Goal: Check status: Check status

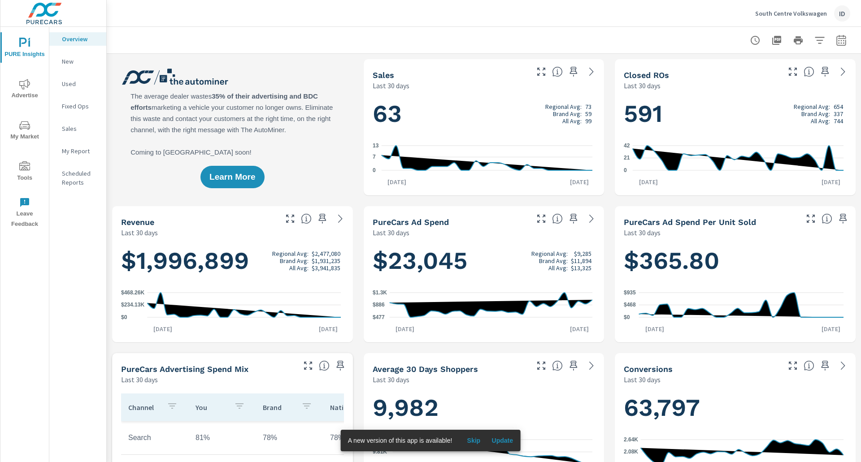
scroll to position [34, 0]
click at [31, 91] on span "Advertise" at bounding box center [24, 90] width 43 height 22
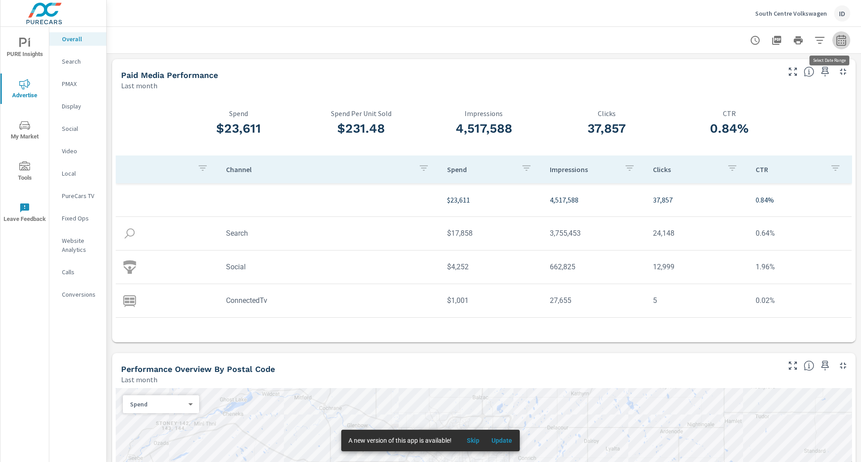
click at [832, 47] on button "button" at bounding box center [841, 40] width 18 height 18
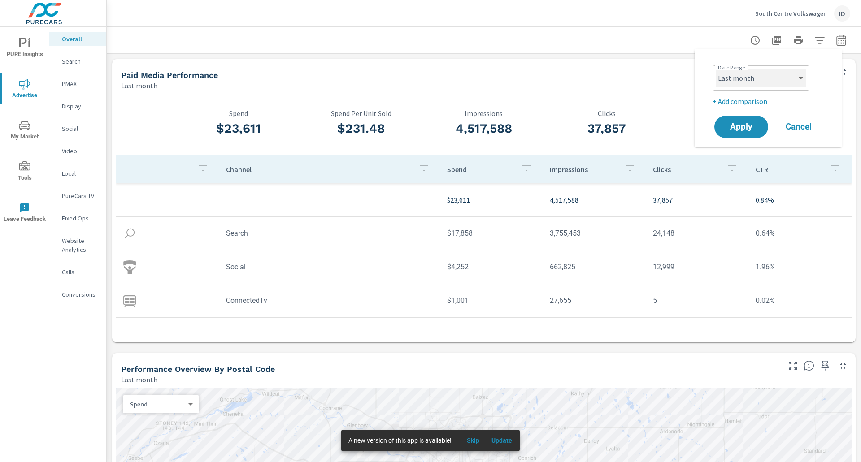
click at [757, 75] on select "Custom [DATE] Last week Last 7 days Last 14 days Last 30 days Last 45 days Last…" at bounding box center [761, 78] width 90 height 18
click at [716, 69] on select "Custom [DATE] Last week Last 7 days Last 14 days Last 30 days Last 45 days Last…" at bounding box center [761, 78] width 90 height 18
select select "Month to date"
click at [743, 126] on span "Apply" at bounding box center [741, 127] width 37 height 9
